Goal: Find specific page/section: Find specific page/section

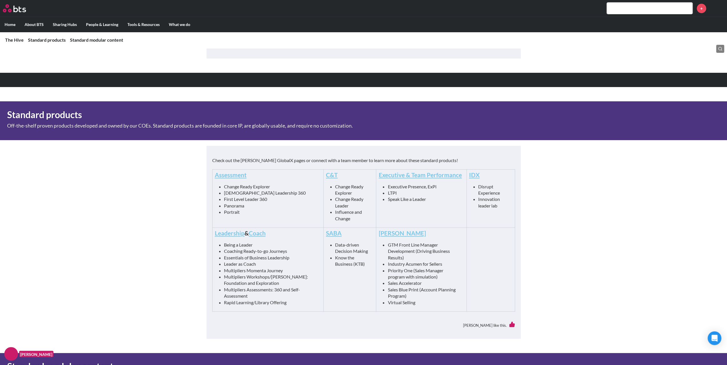
scroll to position [200, 0]
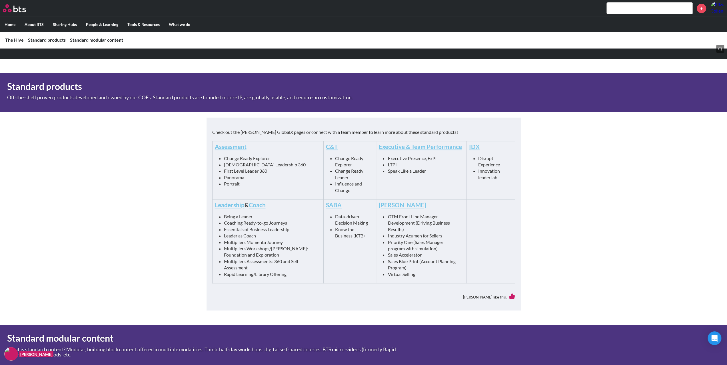
click at [256, 205] on link "Coach" at bounding box center [257, 204] width 17 height 7
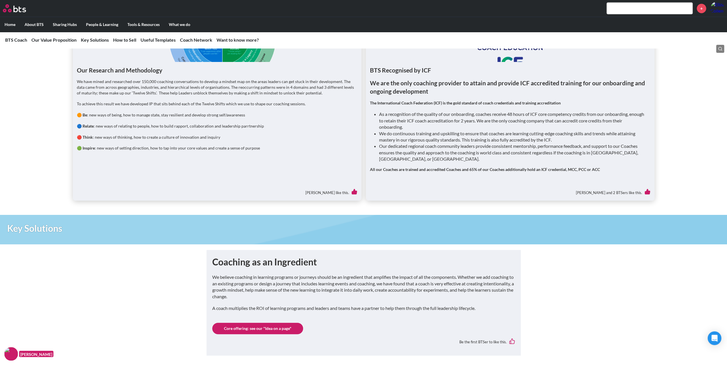
scroll to position [457, 0]
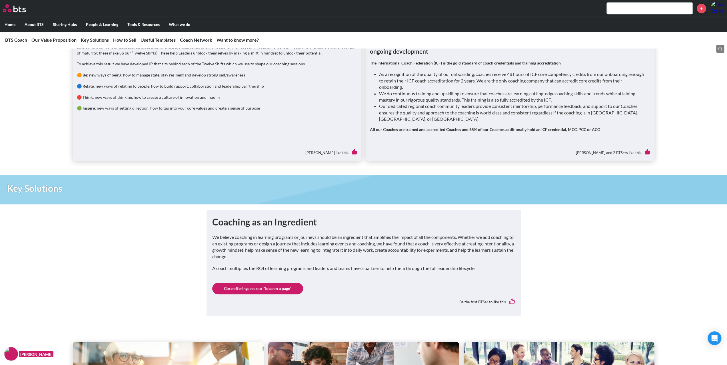
click at [643, 12] on input "text" at bounding box center [650, 8] width 86 height 11
drag, startPoint x: 625, startPoint y: 9, endPoint x: 609, endPoint y: 10, distance: 16.1
click at [609, 10] on input "4 faces" at bounding box center [650, 8] width 86 height 11
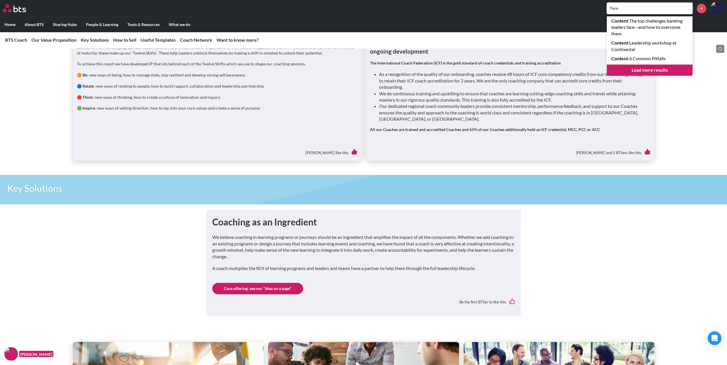
type input "face"
click at [659, 69] on link "Load more results" at bounding box center [650, 70] width 86 height 11
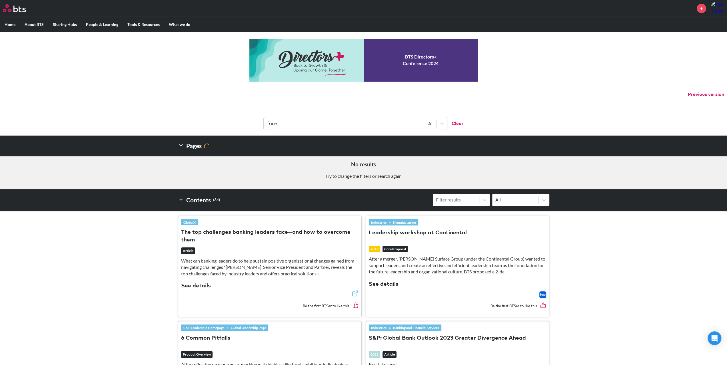
click at [335, 125] on input "face" at bounding box center [327, 123] width 126 height 13
drag, startPoint x: 334, startPoint y: 124, endPoint x: 273, endPoint y: 123, distance: 61.1
click at [268, 123] on input "face" at bounding box center [327, 123] width 126 height 13
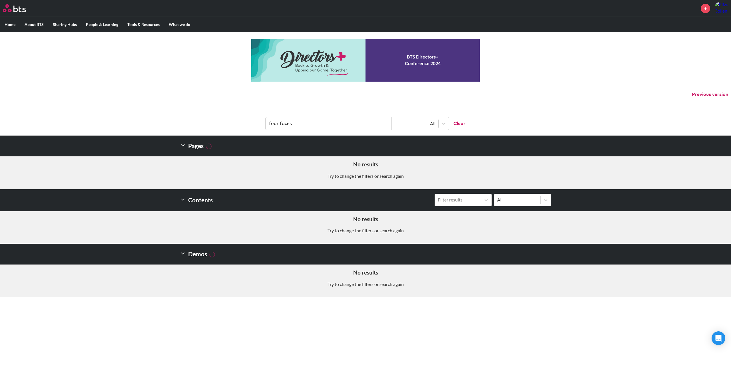
type input "four faces"
click at [321, 125] on input "four faces" at bounding box center [329, 123] width 126 height 13
drag, startPoint x: 321, startPoint y: 125, endPoint x: 264, endPoint y: 124, distance: 57.1
click at [264, 124] on header "four faces All Clear" at bounding box center [365, 121] width 731 height 30
